Goal: Task Accomplishment & Management: Manage account settings

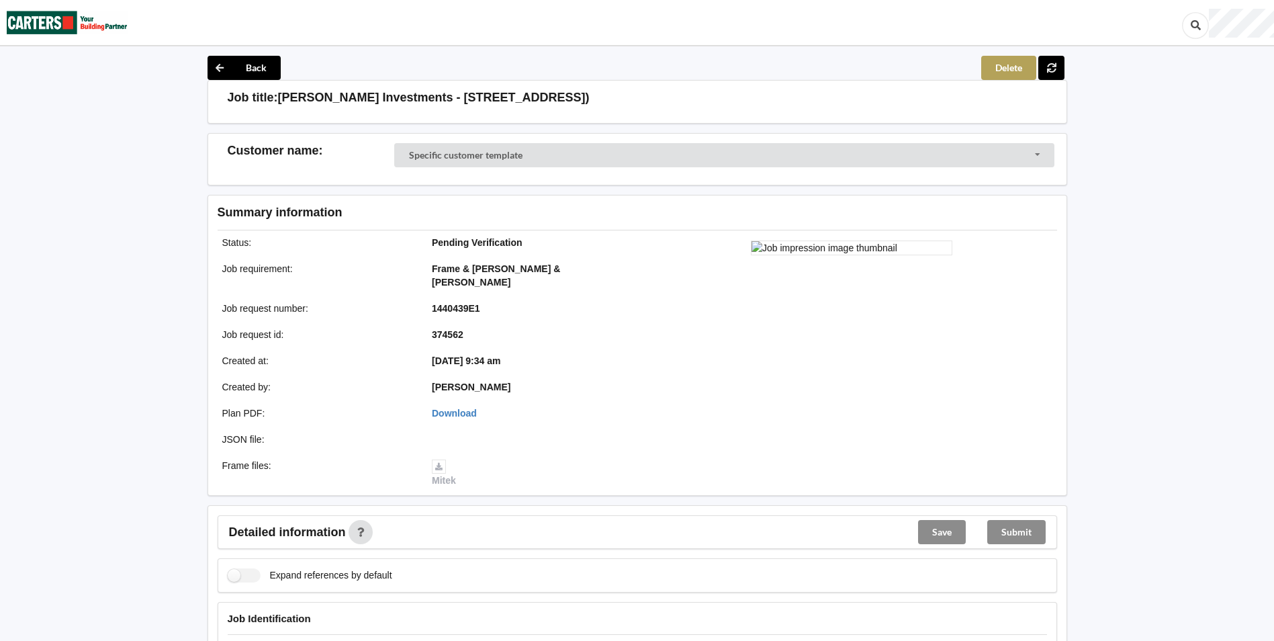
click at [998, 69] on button "Delete" at bounding box center [1008, 68] width 55 height 24
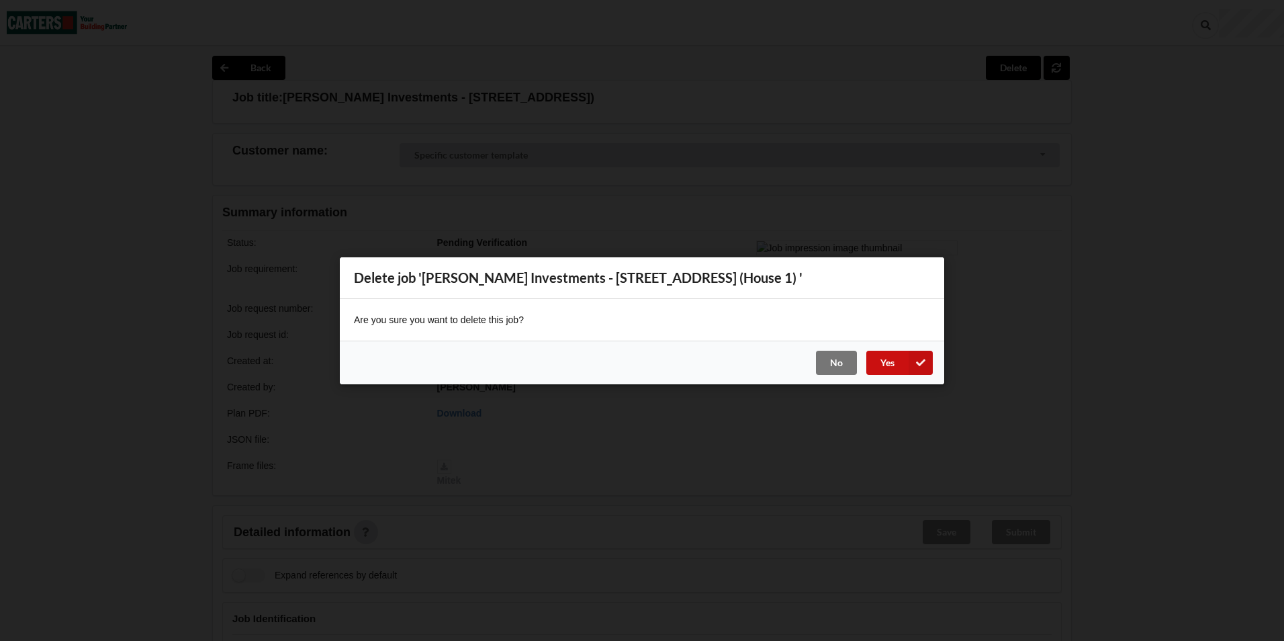
click at [886, 359] on button "Yes" at bounding box center [899, 362] width 66 height 24
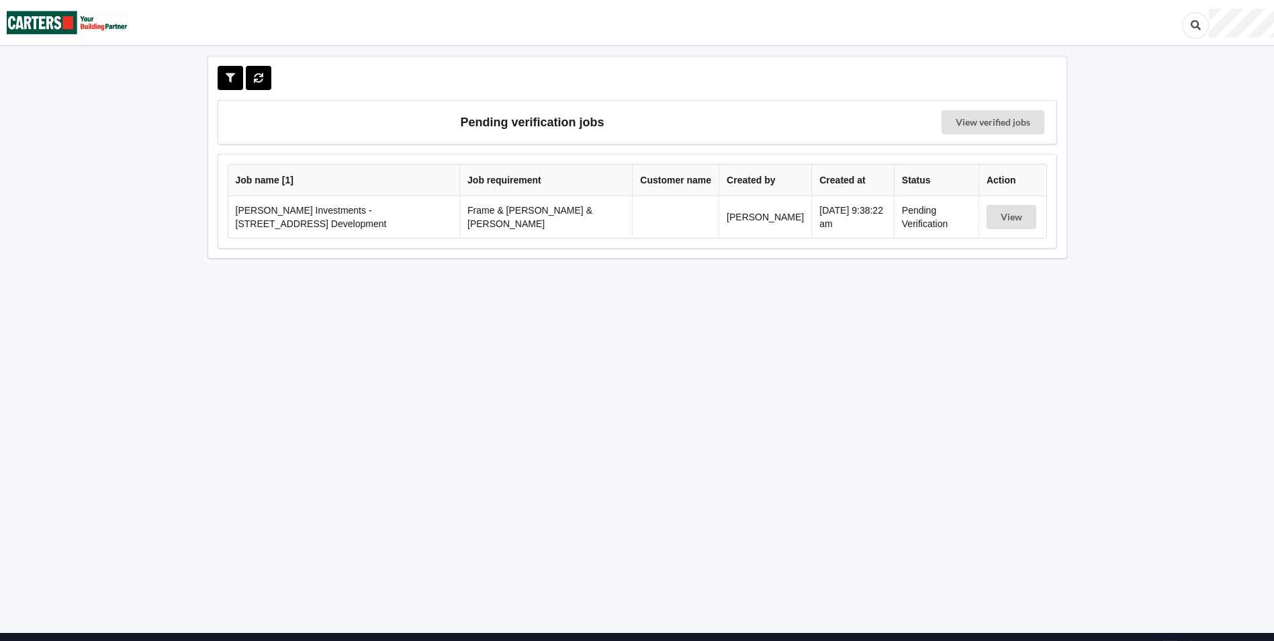
click at [853, 230] on td "[DATE] 9:38:22 am" at bounding box center [852, 217] width 83 height 42
click at [1005, 218] on button "View" at bounding box center [1011, 217] width 50 height 24
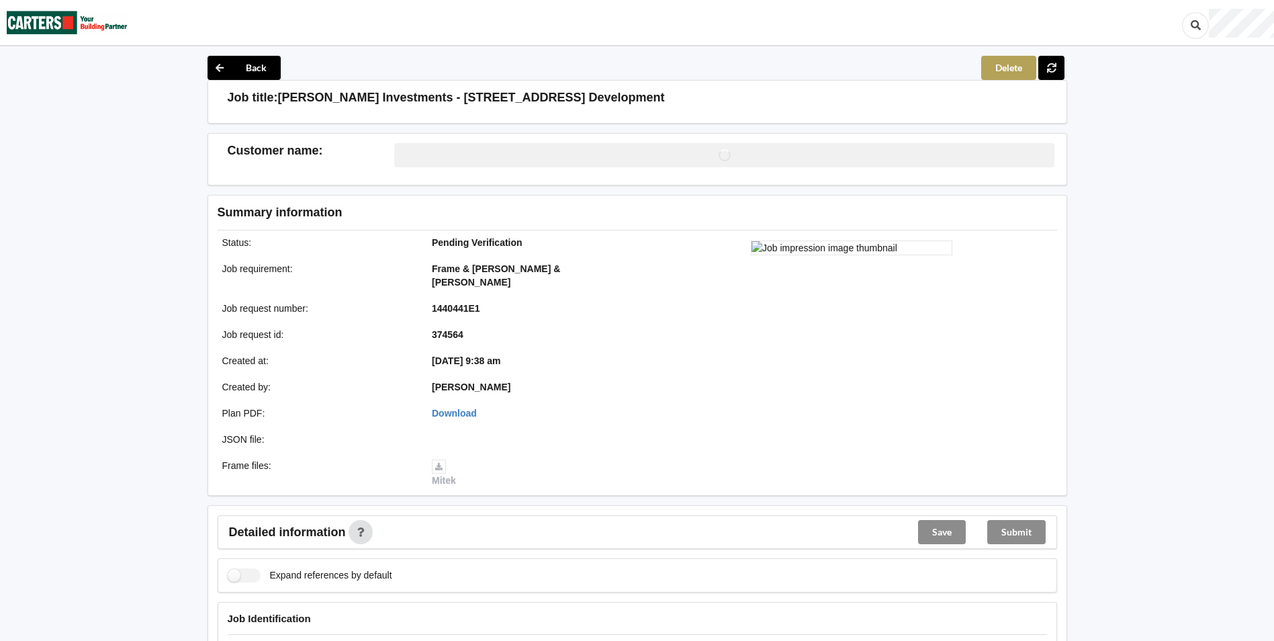
click at [999, 68] on button "Delete" at bounding box center [1008, 68] width 55 height 24
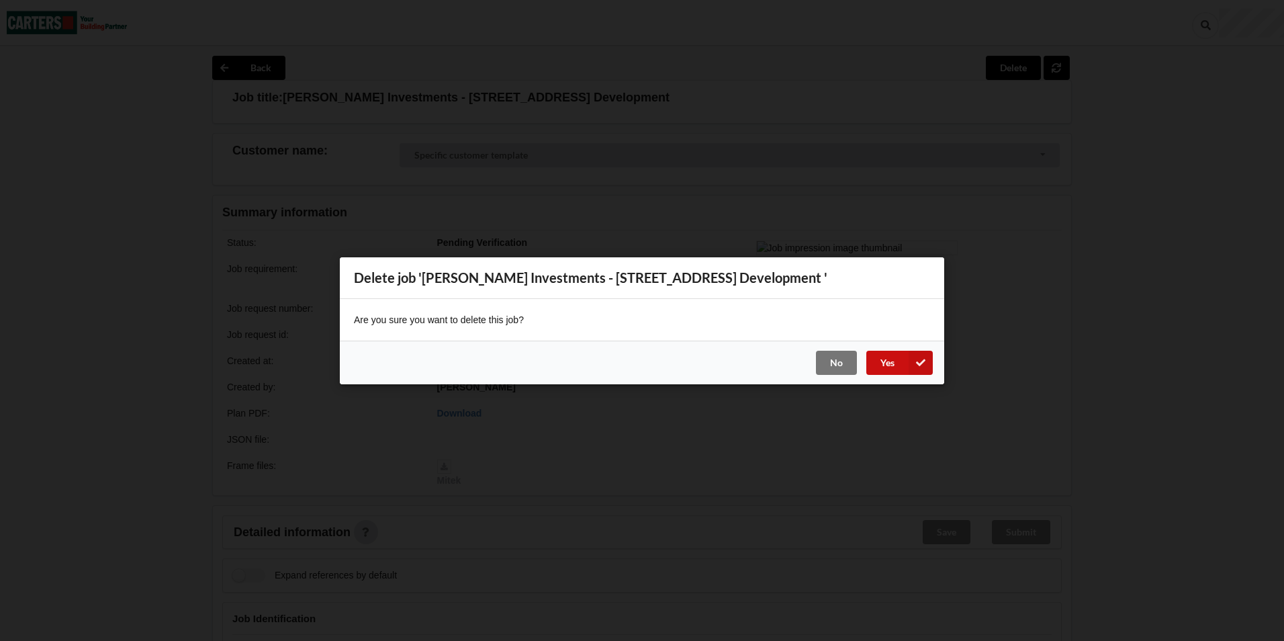
click at [905, 355] on button "Yes" at bounding box center [899, 362] width 66 height 24
